Goal: Task Accomplishment & Management: Manage account settings

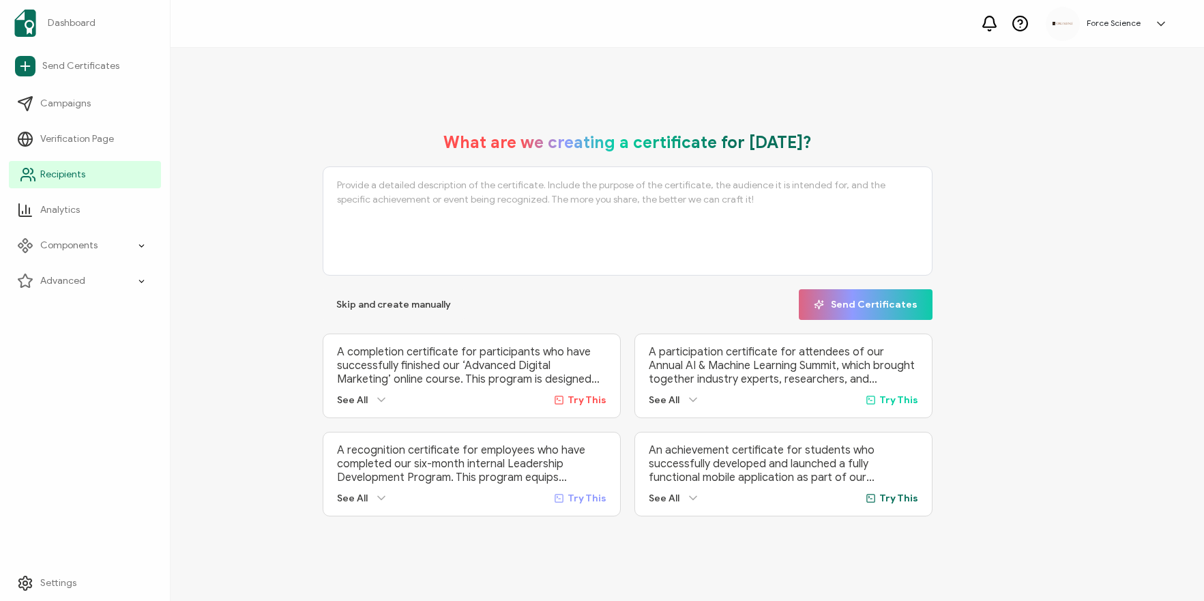
click at [27, 177] on icon at bounding box center [26, 179] width 10 height 4
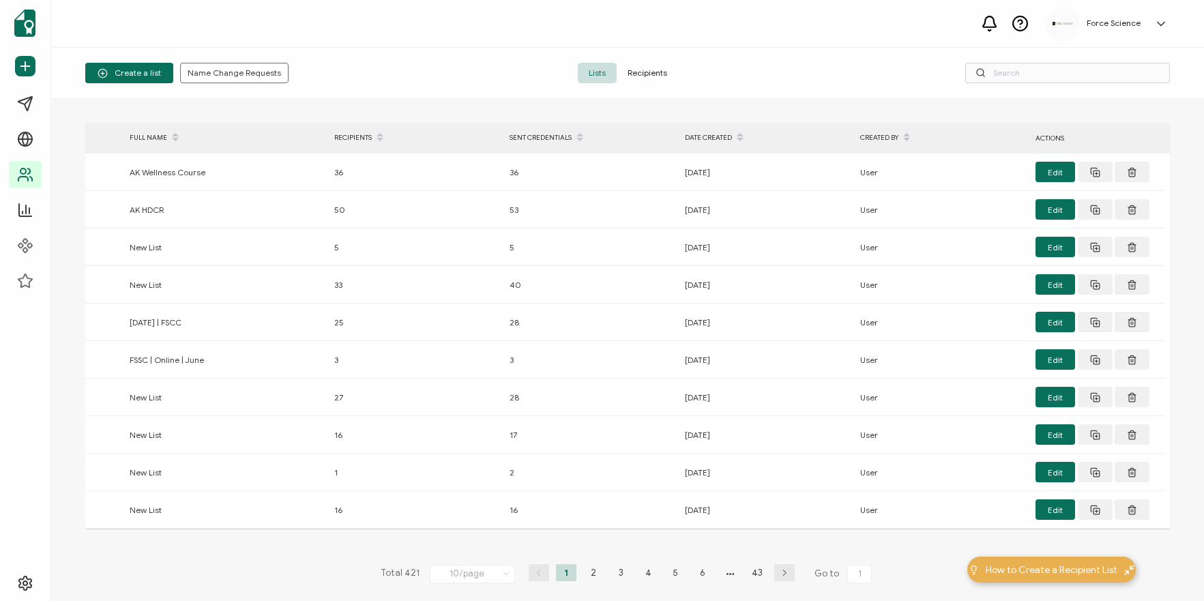
click at [644, 70] on span "Recipients" at bounding box center [647, 73] width 61 height 20
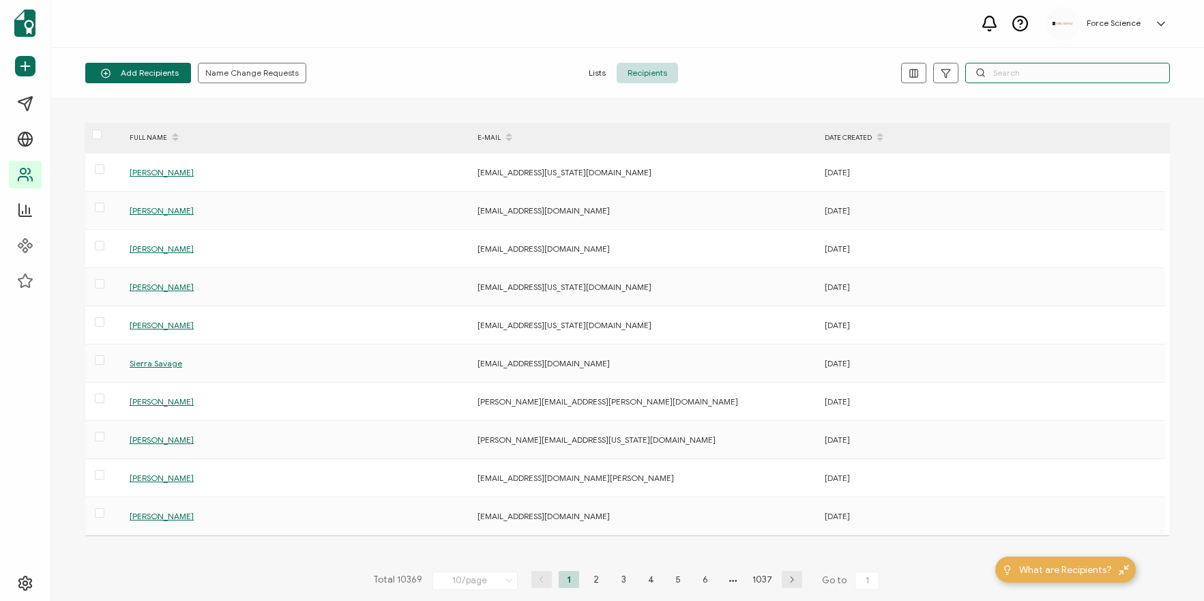
click at [996, 70] on input "text" at bounding box center [1068, 73] width 205 height 20
paste input "[EMAIL_ADDRESS][US_STATE][DOMAIN_NAME]"
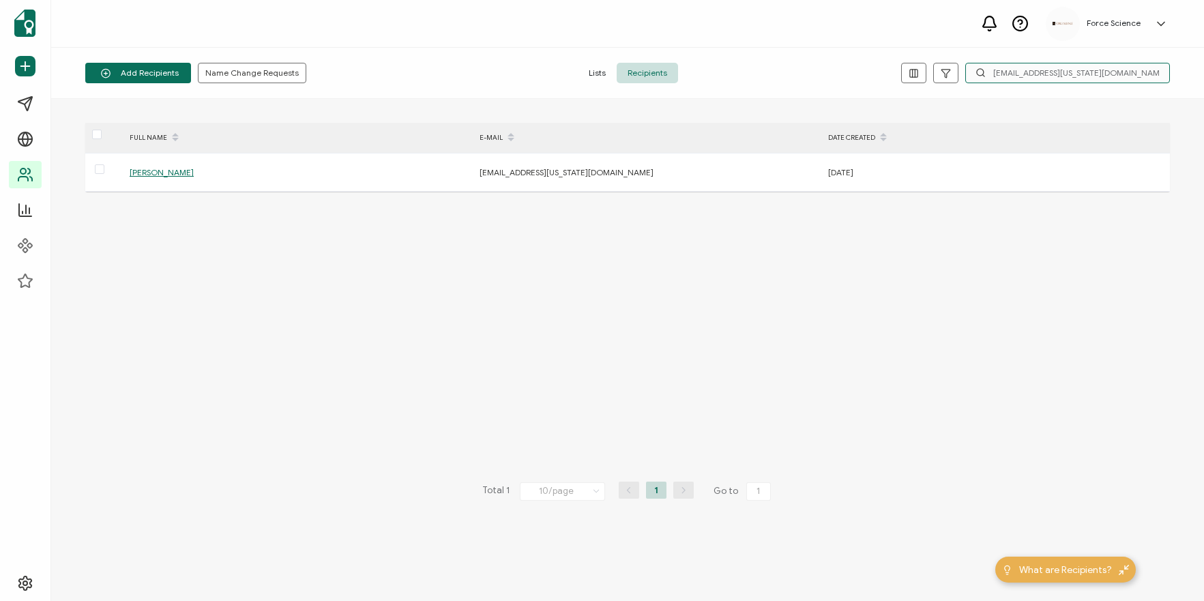
click at [1024, 71] on input "[EMAIL_ADDRESS][US_STATE][DOMAIN_NAME]" at bounding box center [1068, 73] width 205 height 20
paste input "joshcook"
type input "[EMAIL_ADDRESS][US_STATE][DOMAIN_NAME]"
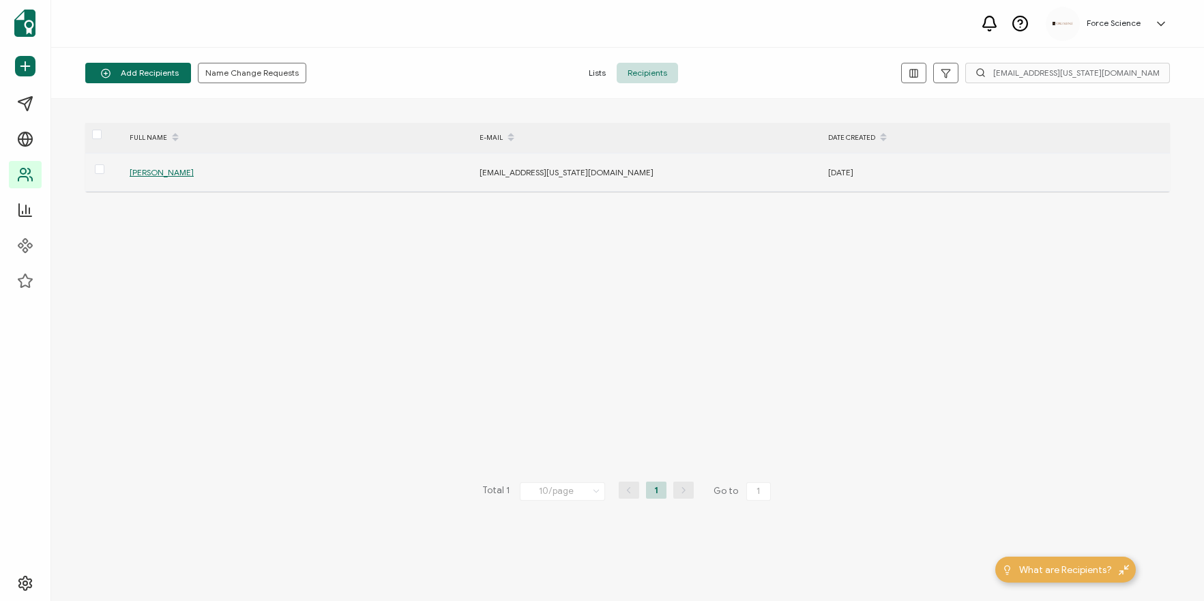
click at [160, 171] on span "[PERSON_NAME]" at bounding box center [162, 172] width 64 height 10
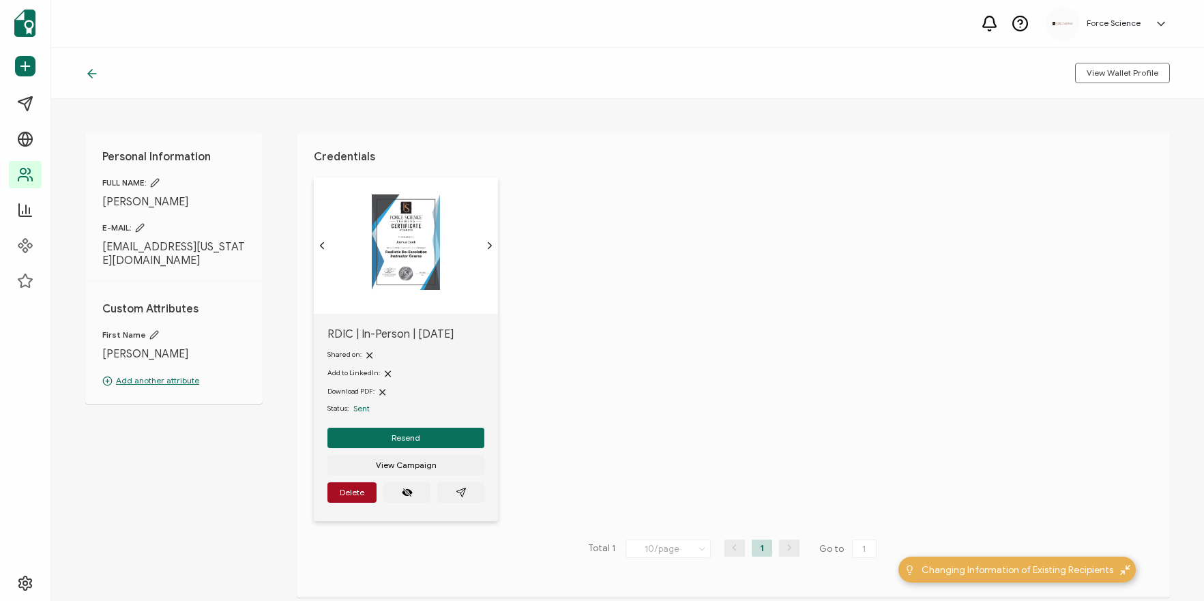
click at [152, 330] on icon at bounding box center [154, 335] width 10 height 10
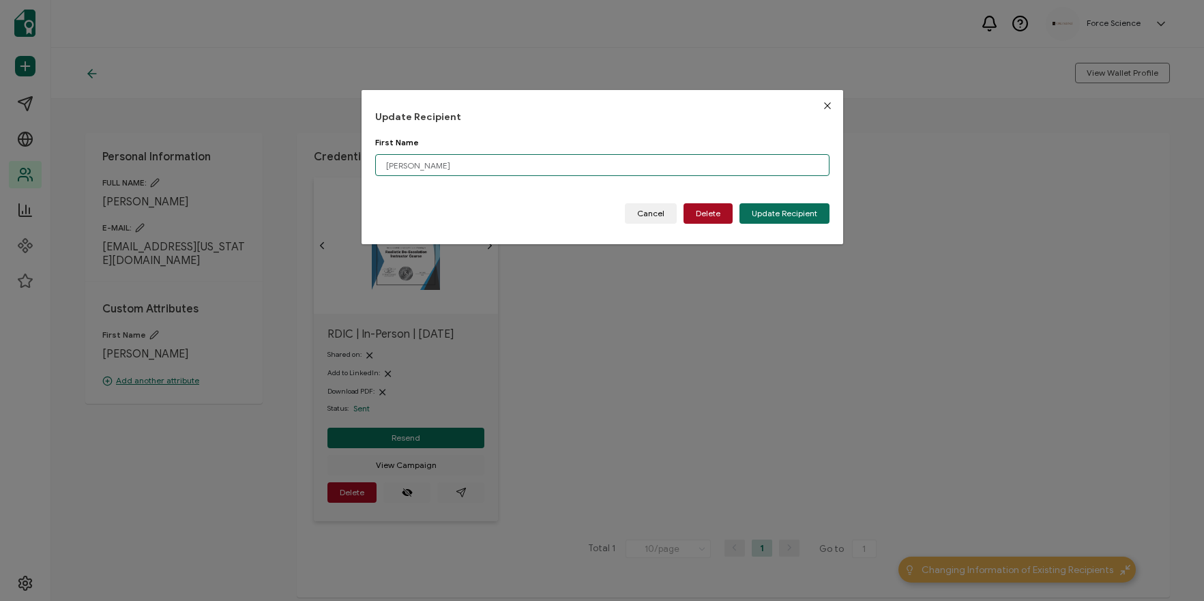
drag, startPoint x: 388, startPoint y: 164, endPoint x: 396, endPoint y: 153, distance: 13.6
click at [390, 160] on input "[PERSON_NAME]" at bounding box center [602, 165] width 454 height 22
type input "[PERSON_NAME]"
click at [798, 209] on span "Update Recipient" at bounding box center [785, 213] width 66 height 8
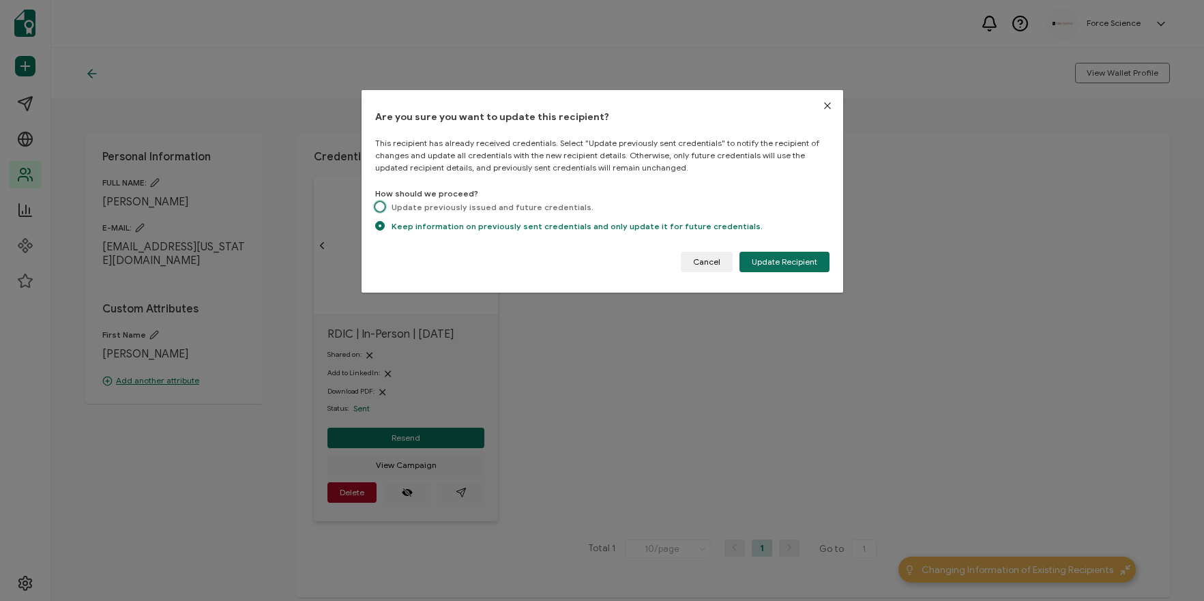
click at [504, 205] on span "Update previously issued and future credentials." at bounding box center [489, 207] width 209 height 10
click at [385, 205] on input "Update previously issued and future credentials." at bounding box center [380, 208] width 10 height 12
radio input "true"
radio input "false"
click at [787, 254] on button "Update Recipient" at bounding box center [785, 262] width 90 height 20
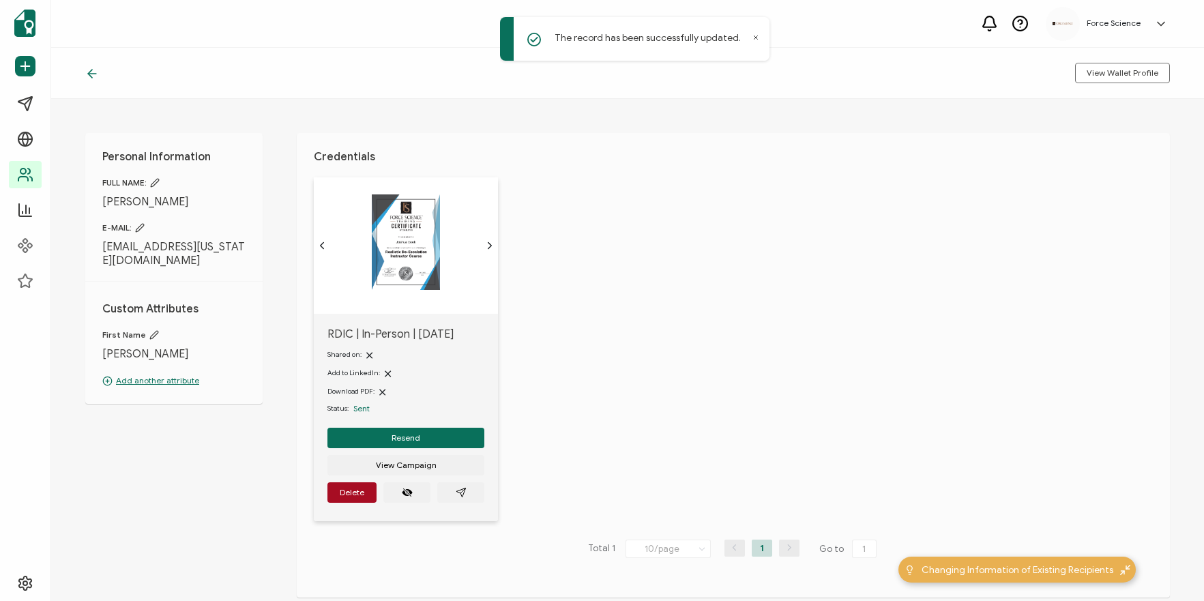
click at [157, 182] on icon at bounding box center [155, 183] width 10 height 10
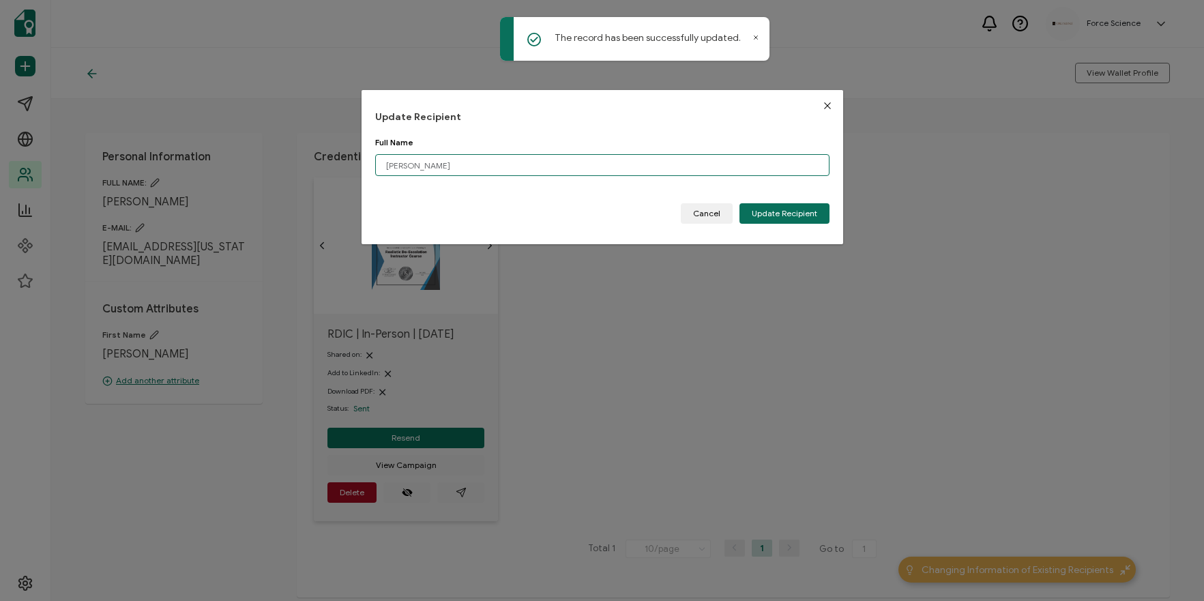
click at [389, 164] on input "[PERSON_NAME]" at bounding box center [602, 165] width 454 height 22
type input "[PERSON_NAME]"
click at [772, 215] on span "Update Recipient" at bounding box center [785, 213] width 66 height 8
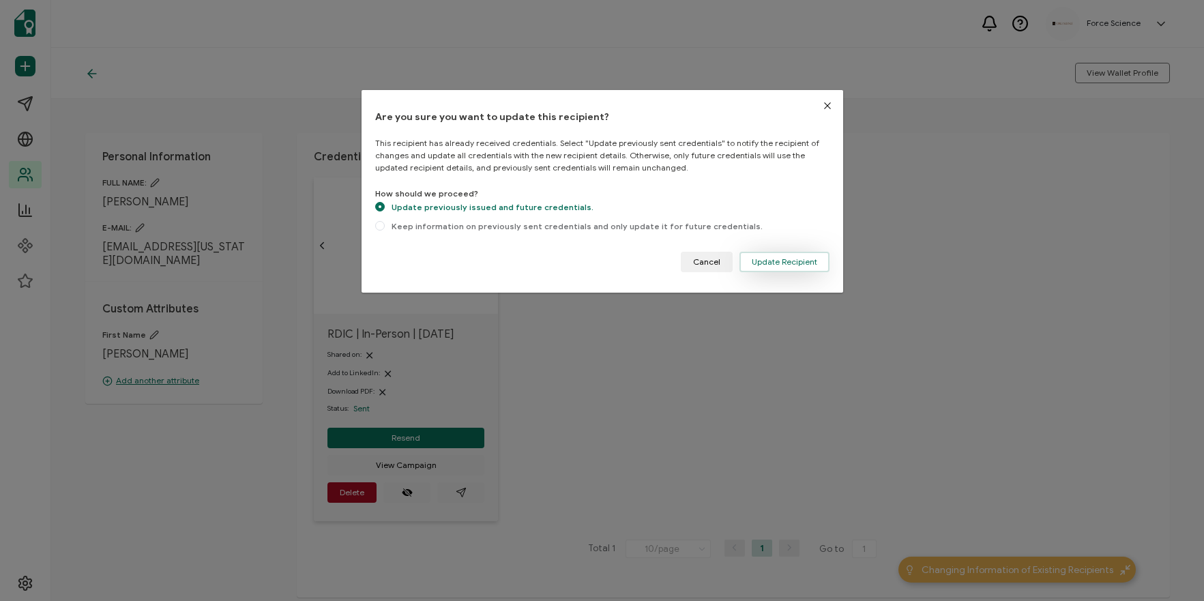
click at [746, 255] on button "Update Recipient" at bounding box center [785, 262] width 90 height 20
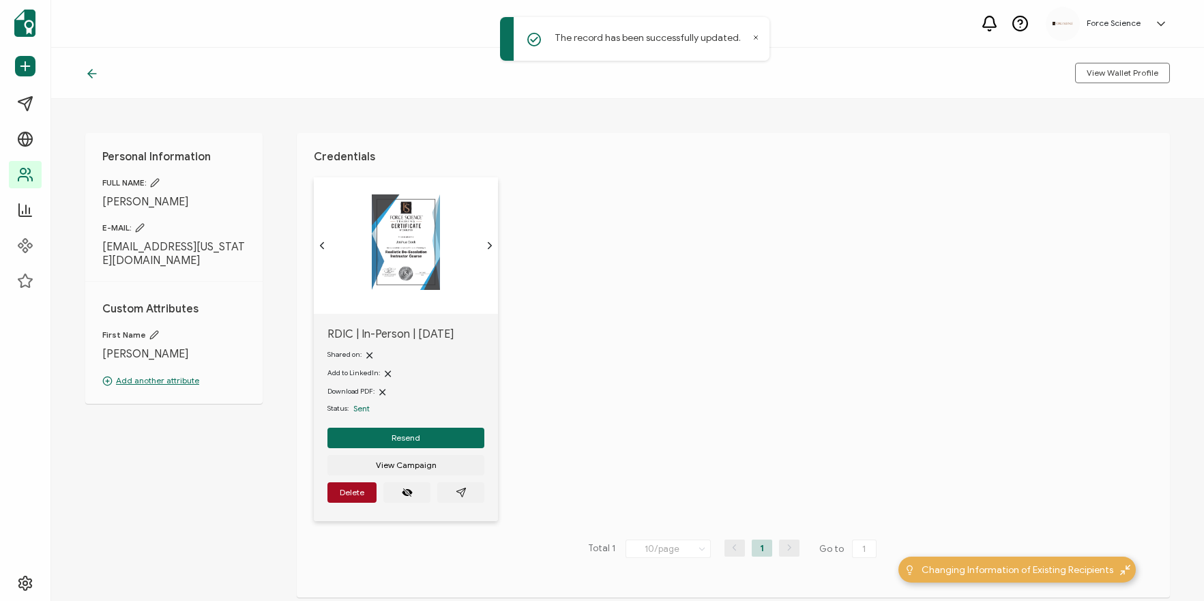
drag, startPoint x: 88, startPoint y: 433, endPoint x: 67, endPoint y: 410, distance: 31.4
click at [88, 433] on div "Personal Information FULL NAME: [PERSON_NAME] E-MAIL: [EMAIL_ADDRESS][US_STATE]…" at bounding box center [627, 350] width 1153 height 502
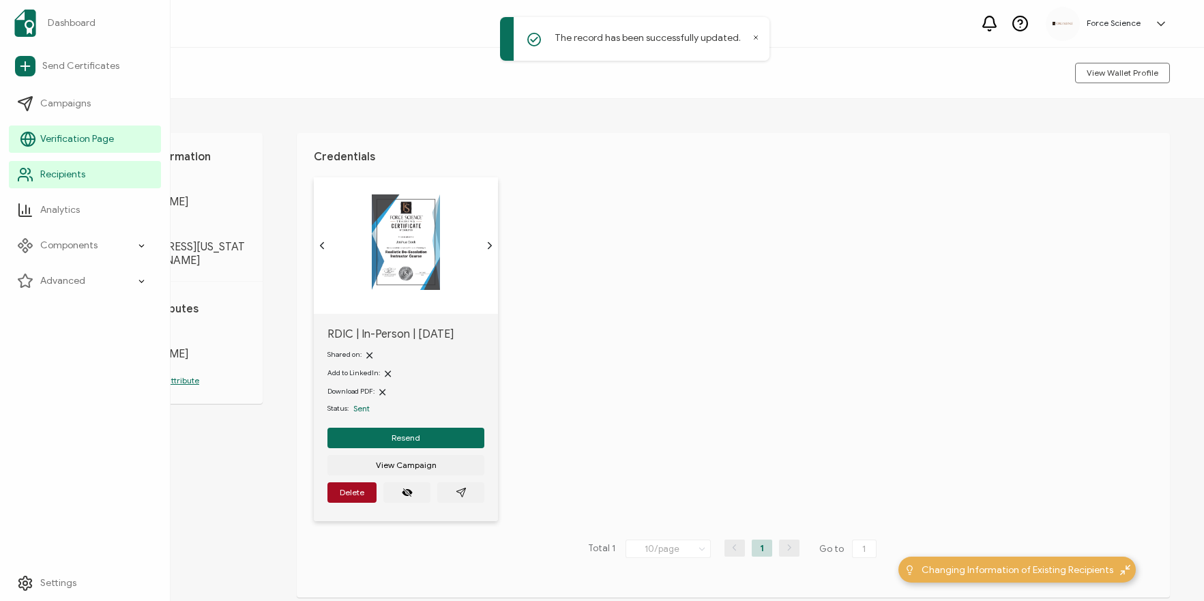
click at [29, 140] on icon at bounding box center [28, 139] width 16 height 16
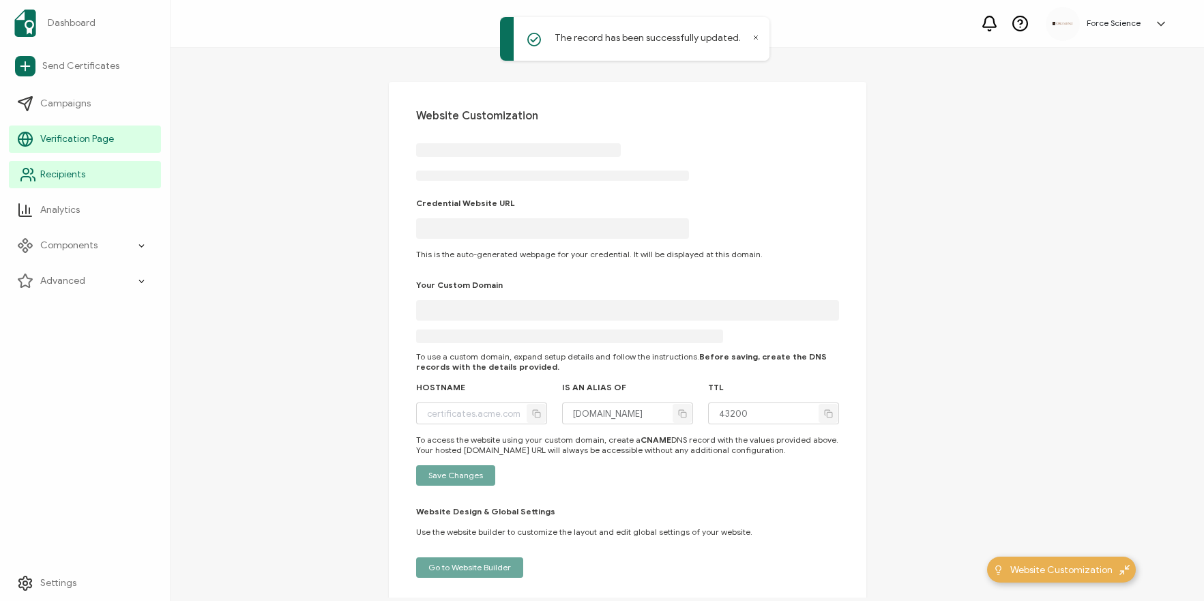
type input "[DOMAIN_NAME]"
click at [31, 169] on icon at bounding box center [32, 171] width 2 height 5
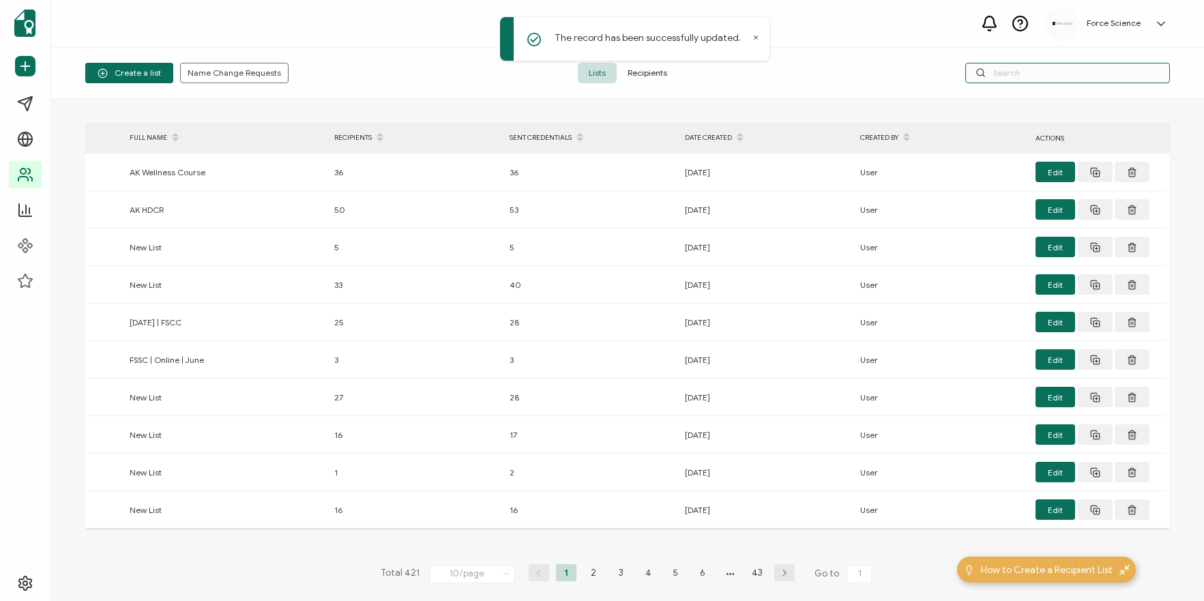
click at [1026, 66] on input "text" at bounding box center [1068, 73] width 205 height 20
paste input "[EMAIL_ADDRESS][US_STATE][DOMAIN_NAME]"
type input "[EMAIL_ADDRESS][US_STATE][DOMAIN_NAME]"
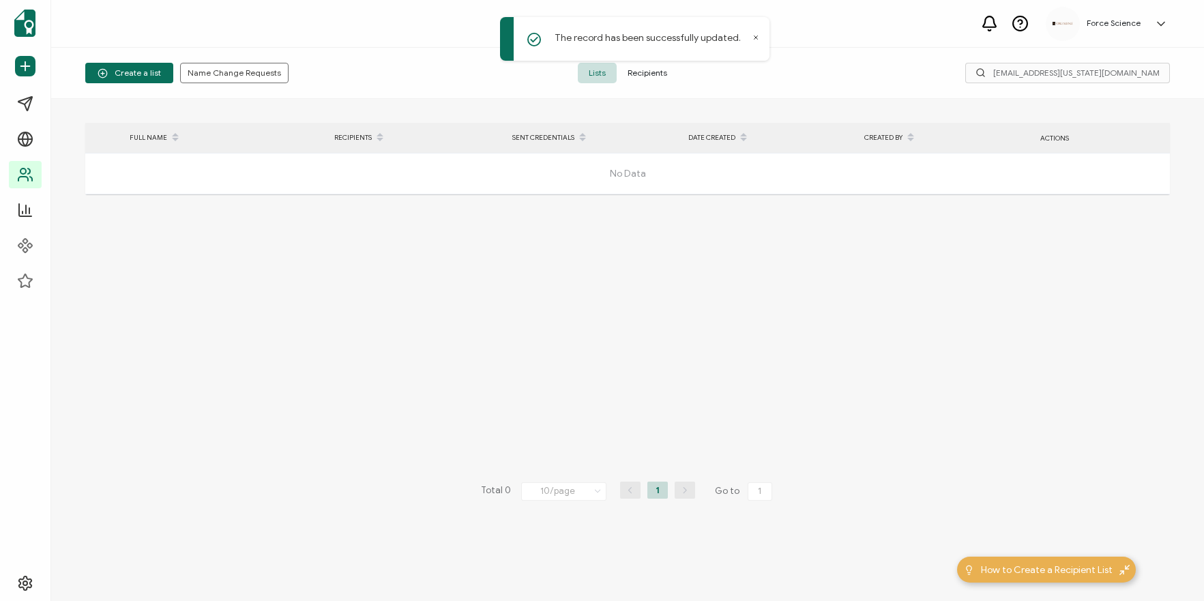
click at [660, 72] on span "Recipients" at bounding box center [647, 73] width 61 height 20
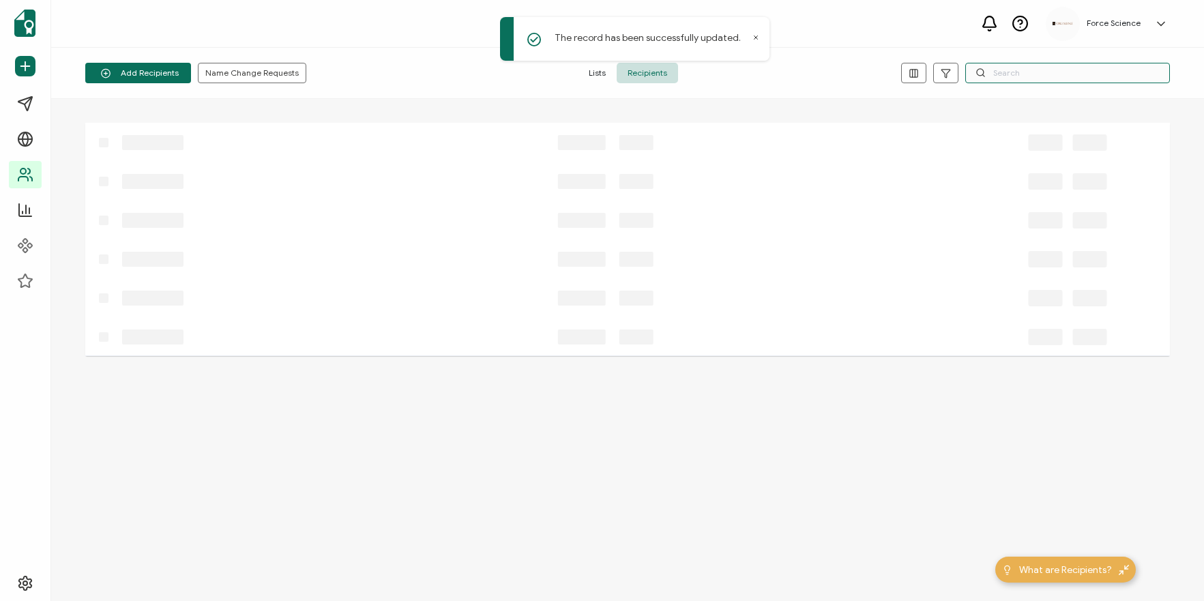
click at [1017, 69] on input "text" at bounding box center [1068, 73] width 205 height 20
paste input "[EMAIL_ADDRESS][US_STATE][DOMAIN_NAME]"
type input "[EMAIL_ADDRESS][US_STATE][DOMAIN_NAME]"
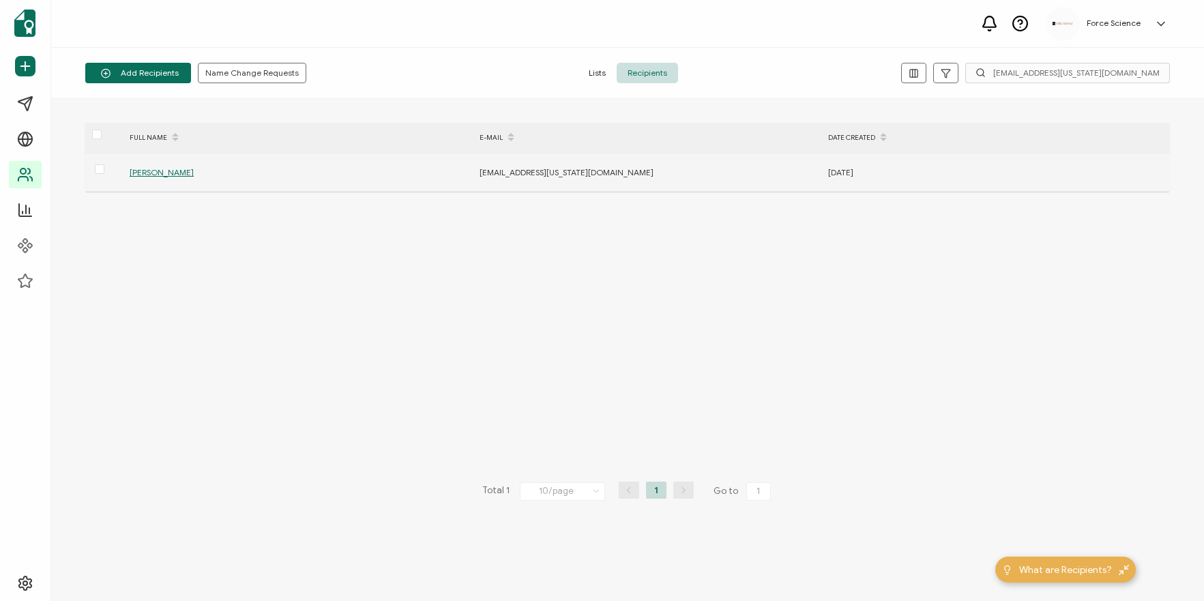
click at [149, 169] on span "[PERSON_NAME]" at bounding box center [162, 172] width 64 height 10
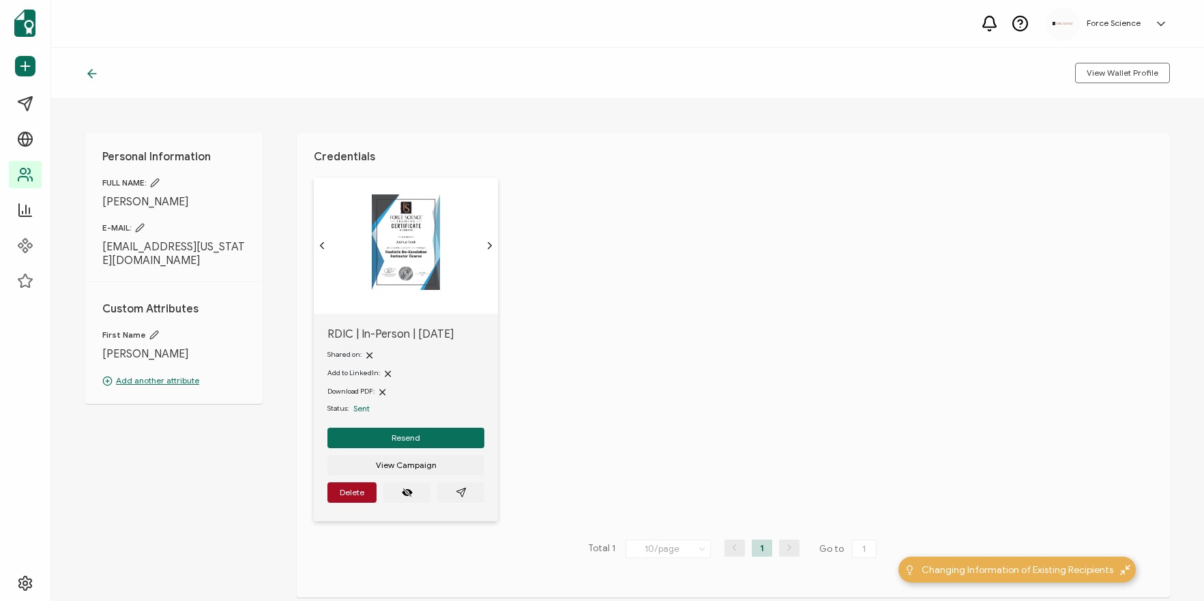
click at [490, 244] on icon "chevron forward outline" at bounding box center [489, 245] width 11 height 11
click at [330, 248] on div at bounding box center [405, 242] width 151 height 97
click at [323, 246] on icon "chevron back outline" at bounding box center [322, 245] width 11 height 11
click at [466, 491] on button "button" at bounding box center [460, 492] width 47 height 20
click at [438, 440] on button "Resend" at bounding box center [406, 438] width 157 height 20
